Goal: Task Accomplishment & Management: Complete application form

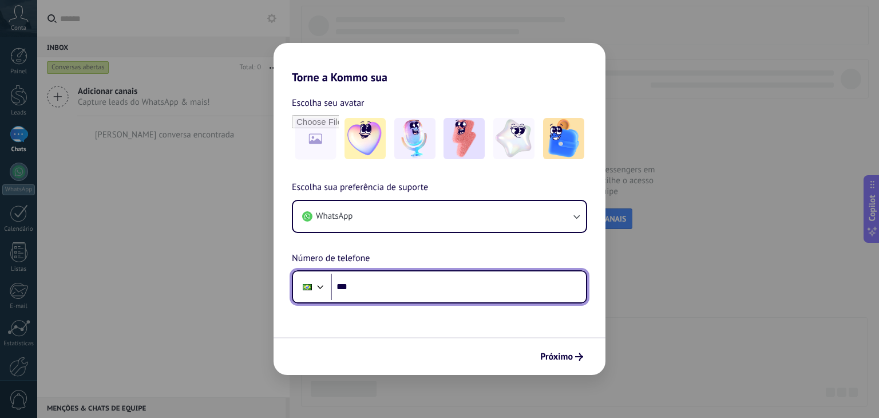
click at [463, 284] on input "***" at bounding box center [458, 287] width 255 height 26
type input "**********"
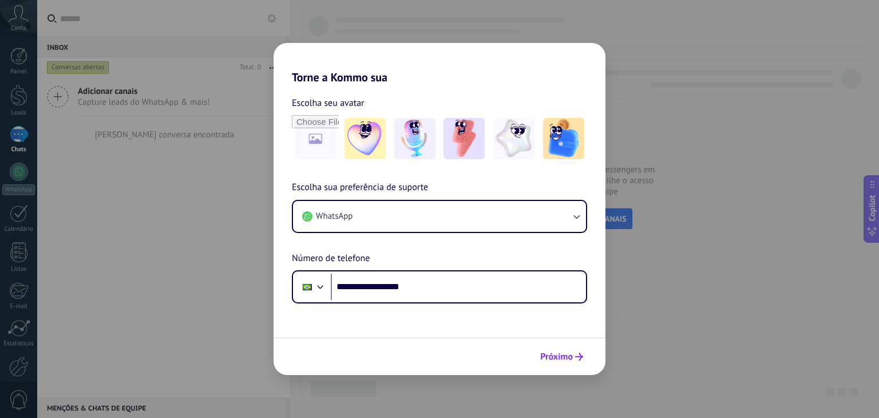
click at [571, 360] on span "Próximo" at bounding box center [556, 357] width 33 height 8
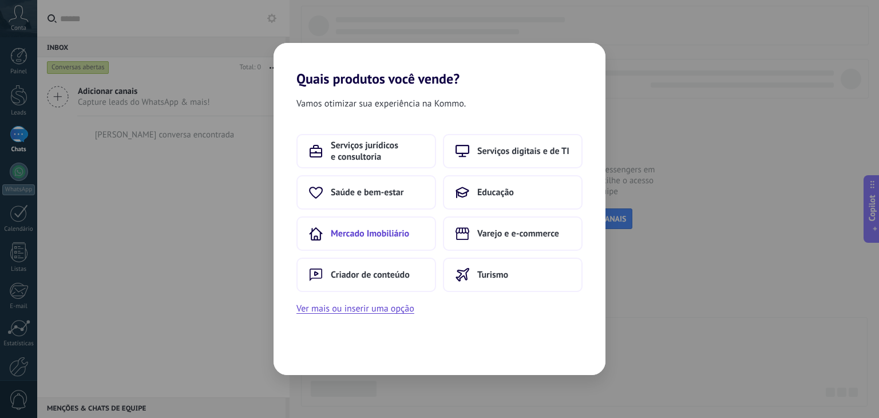
click at [394, 233] on span "Mercado Imobiliário" at bounding box center [370, 233] width 78 height 11
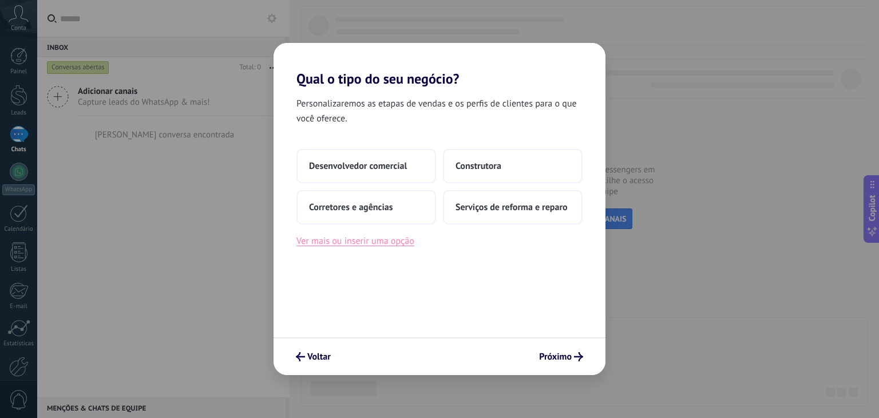
click at [397, 238] on button "Ver mais ou inserir uma opção" at bounding box center [356, 241] width 118 height 15
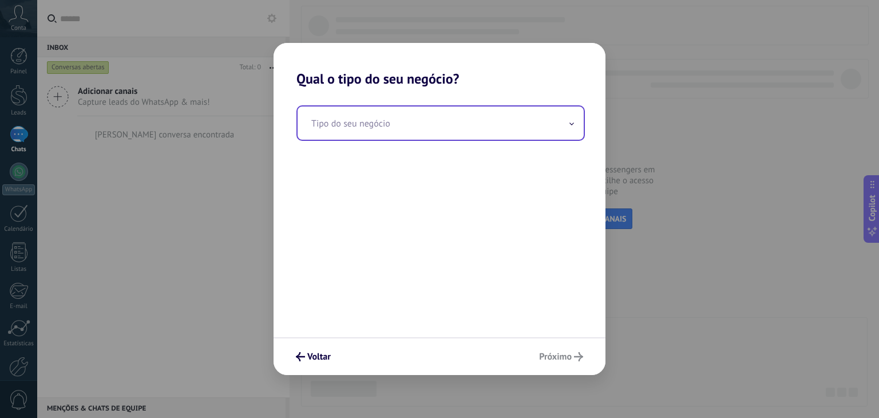
click at [434, 117] on input "text" at bounding box center [441, 122] width 286 height 33
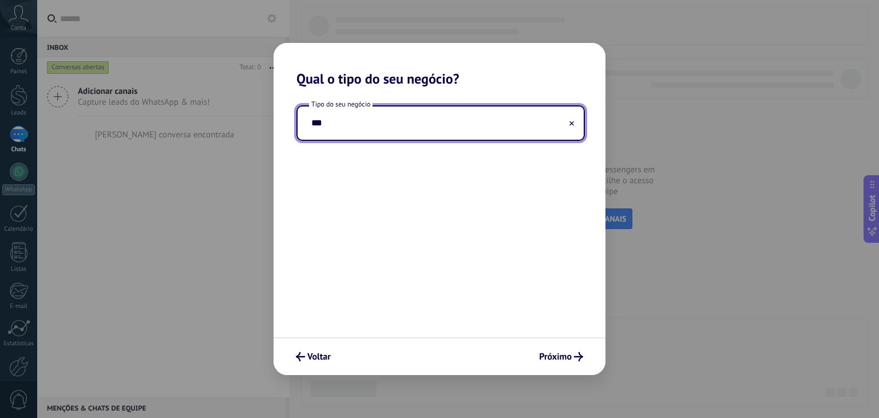
type input "***"
click at [570, 124] on use at bounding box center [572, 123] width 5 height 5
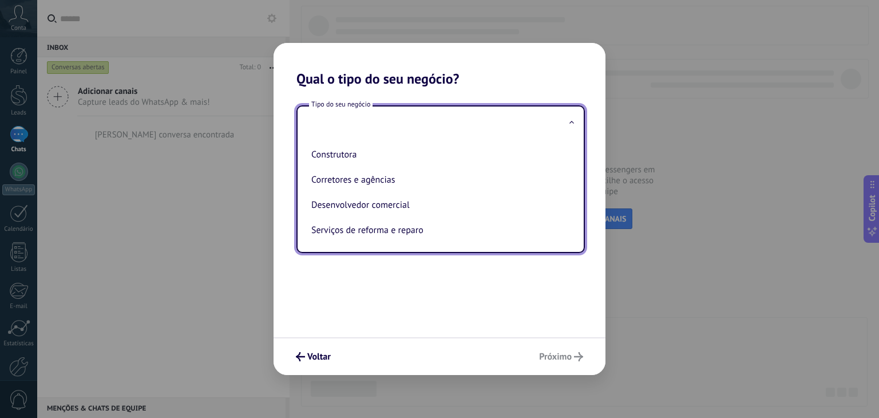
click at [473, 287] on div "Tipo do seu negócio Construtora Corretores e agências Desenvolvedor comercial S…" at bounding box center [440, 212] width 332 height 250
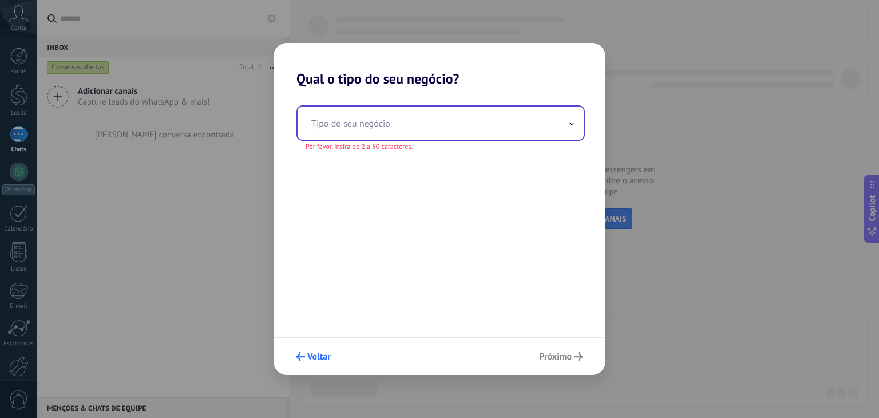
click at [301, 347] on button "Voltar" at bounding box center [313, 356] width 45 height 19
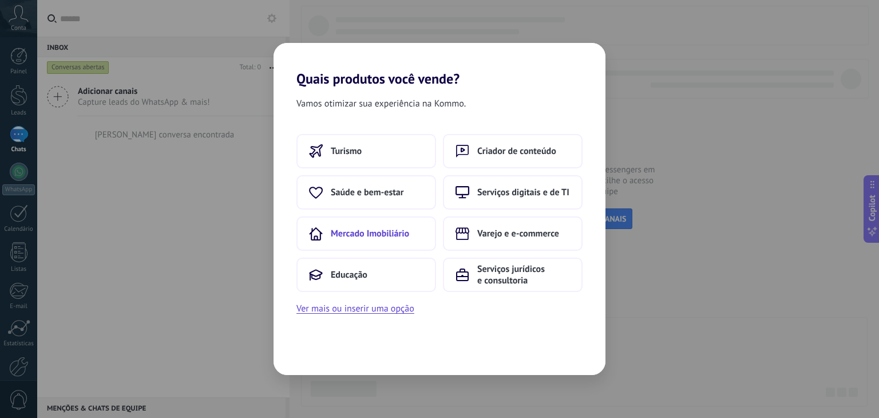
click at [378, 223] on button "Mercado Imobiliário" at bounding box center [367, 233] width 140 height 34
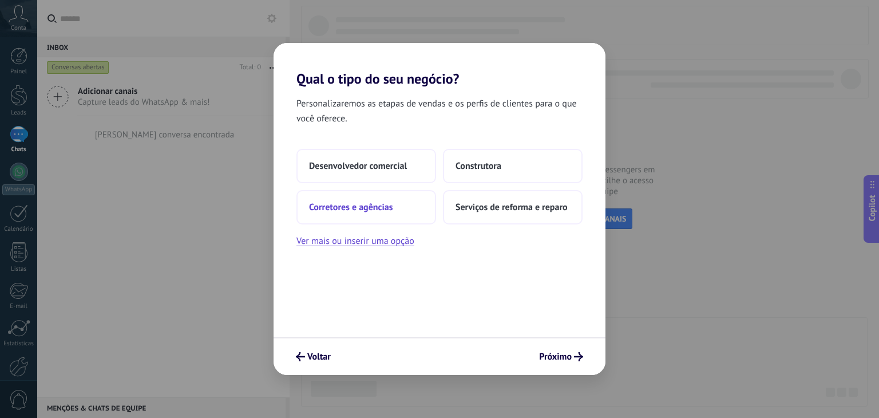
click at [399, 213] on button "Corretores e agências" at bounding box center [367, 207] width 140 height 34
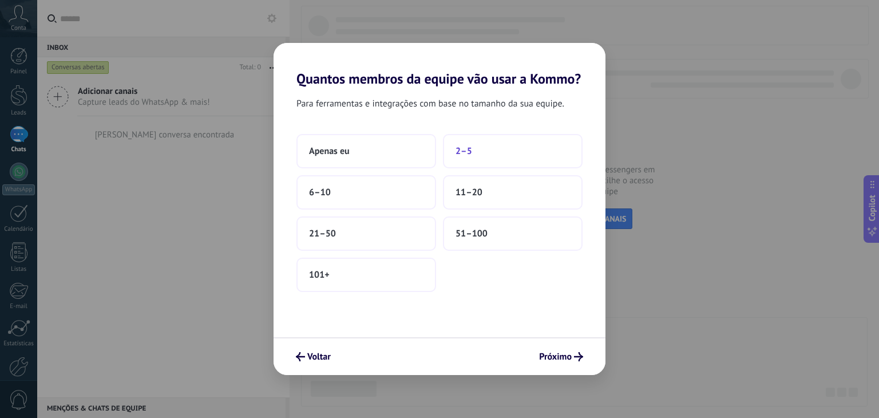
click at [492, 161] on button "2–5" at bounding box center [513, 151] width 140 height 34
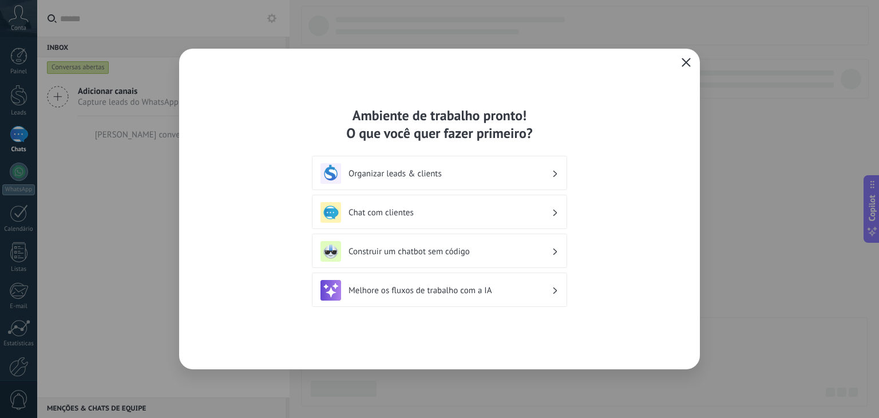
click at [682, 60] on icon "button" at bounding box center [686, 62] width 9 height 9
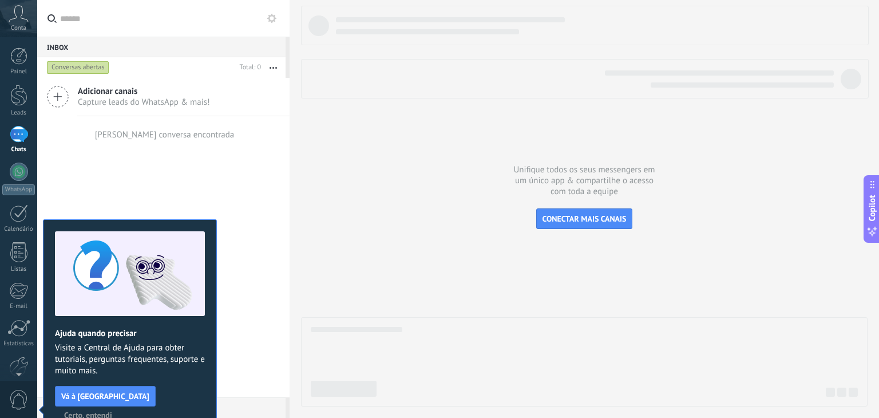
click at [437, 74] on div at bounding box center [568, 78] width 532 height 17
click at [277, 68] on button "button" at bounding box center [273, 67] width 25 height 21
click at [298, 84] on div "Unifique todos os seus messengers em um único app & compartilhe o acesso com to…" at bounding box center [585, 209] width 590 height 418
click at [274, 17] on use at bounding box center [271, 18] width 9 height 9
